Goal: Complete application form: Complete application form

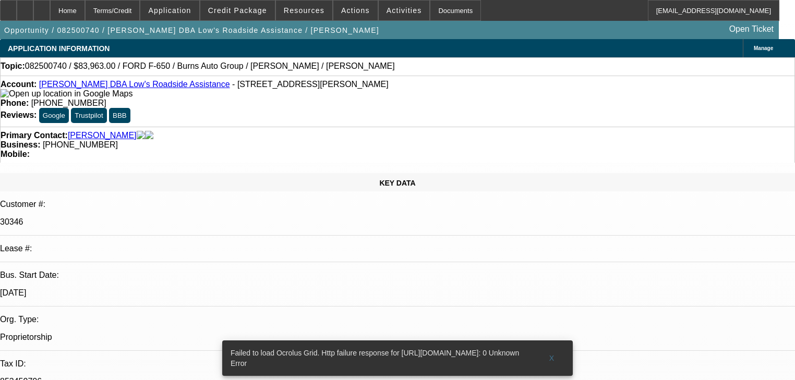
select select "0"
select select "6"
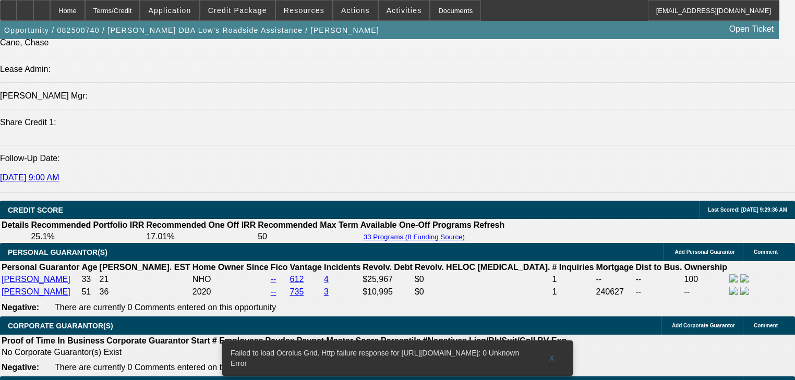
scroll to position [1335, 0]
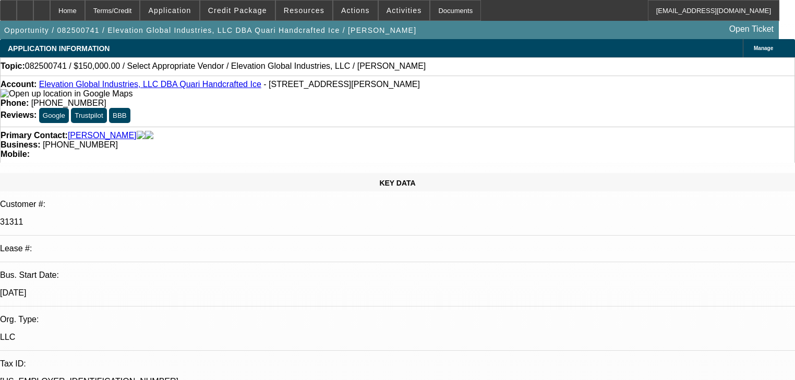
select select "0"
select select "1"
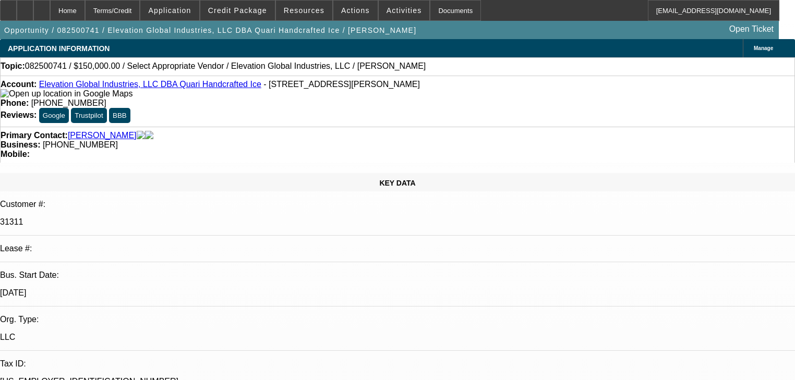
select select "6"
